Goal: Task Accomplishment & Management: Manage account settings

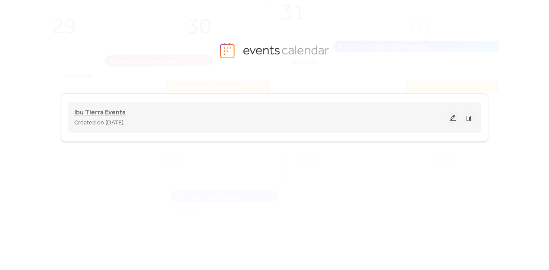
click at [120, 115] on span "Ibu Tierra Events" at bounding box center [99, 113] width 51 height 10
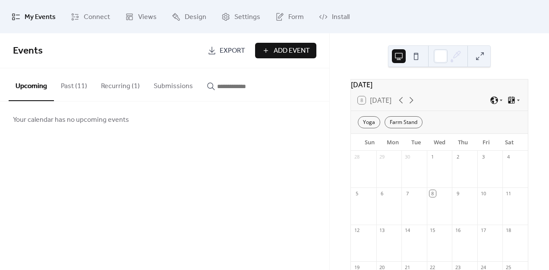
click at [87, 89] on button "Past (11)" at bounding box center [74, 84] width 40 height 32
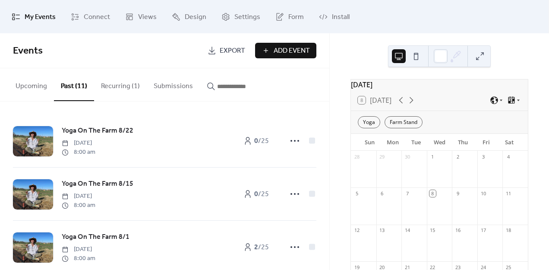
click at [125, 89] on button "Recurring (1)" at bounding box center [120, 84] width 53 height 32
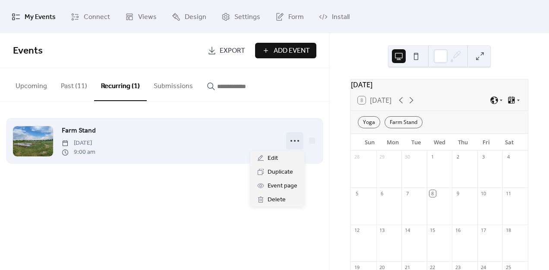
click at [295, 140] on circle at bounding box center [295, 141] width 2 height 2
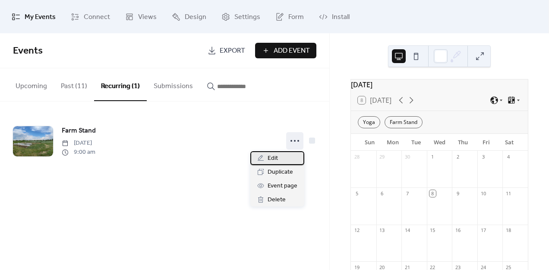
click at [285, 159] on div "Edit" at bounding box center [278, 158] width 54 height 14
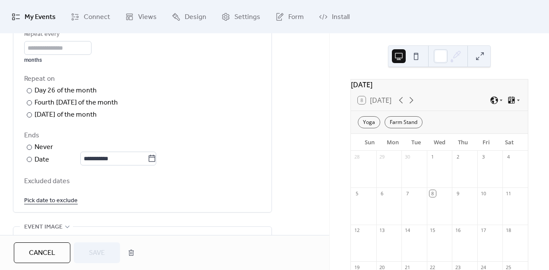
scroll to position [450, 0]
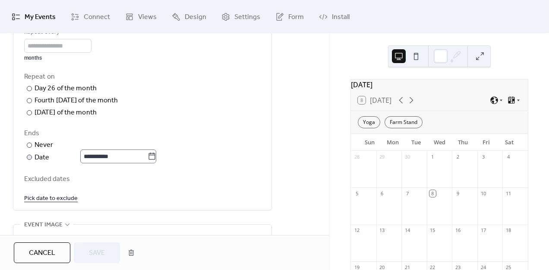
click at [155, 159] on icon at bounding box center [152, 156] width 9 height 9
click at [148, 159] on input "**********" at bounding box center [113, 156] width 67 height 14
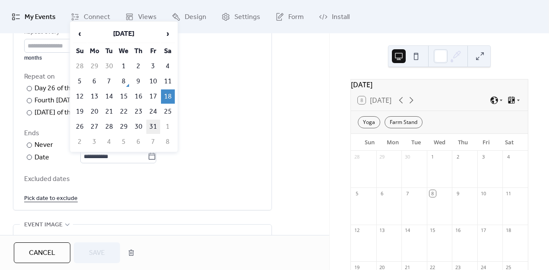
click at [155, 127] on td "31" at bounding box center [153, 127] width 14 height 14
type input "**********"
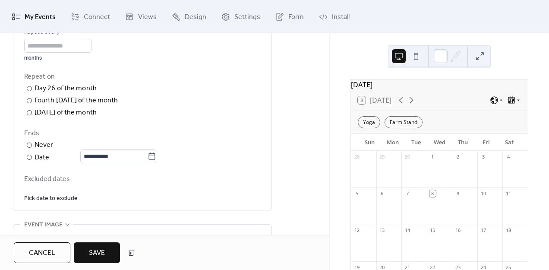
click at [105, 248] on span "Save" at bounding box center [97, 253] width 16 height 10
